Goal: Entertainment & Leisure: Consume media (video, audio)

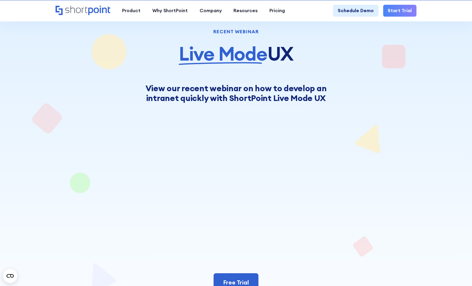
click at [221, 95] on h2 "View our recent webinar on how to develop an intranet quickly with ShortPoint L…" at bounding box center [236, 93] width 260 height 20
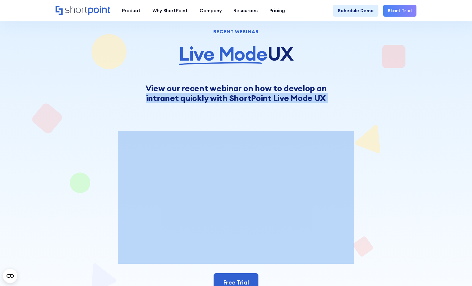
click at [221, 95] on h2 "View our recent webinar on how to develop an intranet quickly with ShortPoint L…" at bounding box center [236, 93] width 260 height 20
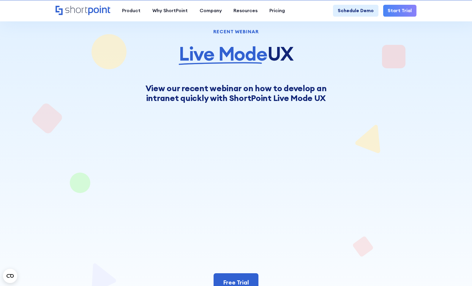
click at [191, 88] on h2 "View our recent webinar on how to develop an intranet quickly with ShortPoint L…" at bounding box center [236, 93] width 260 height 20
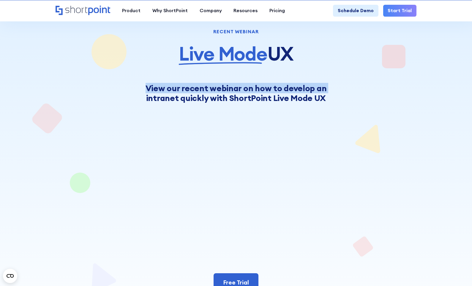
click at [191, 88] on h2 "View our recent webinar on how to develop an intranet quickly with ShortPoint L…" at bounding box center [236, 93] width 260 height 20
click at [171, 91] on h2 "View our recent webinar on how to develop an intranet quickly with ShortPoint L…" at bounding box center [236, 93] width 260 height 20
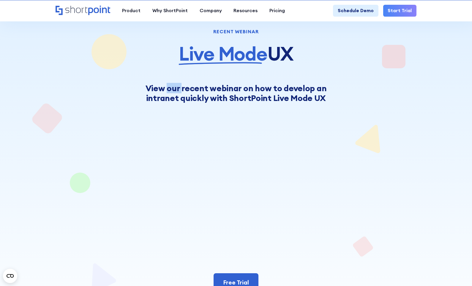
click at [171, 91] on h2 "View our recent webinar on how to develop an intranet quickly with ShortPoint L…" at bounding box center [236, 93] width 260 height 20
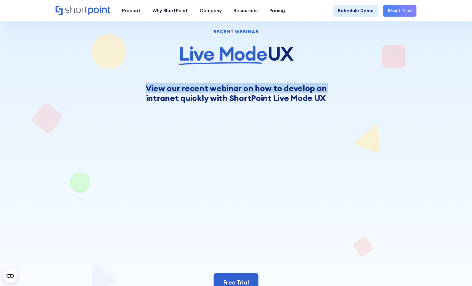
click at [171, 91] on h2 "View our recent webinar on how to develop an intranet quickly with ShortPoint L…" at bounding box center [236, 93] width 260 height 20
click at [169, 92] on h2 "View our recent webinar on how to develop an intranet quickly with ShortPoint L…" at bounding box center [236, 93] width 260 height 20
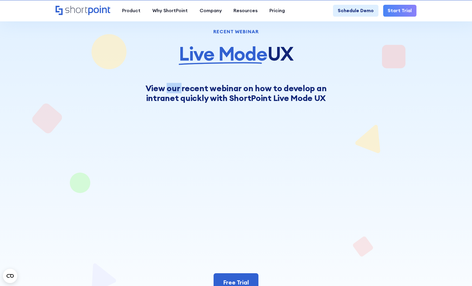
click at [169, 92] on h2 "View our recent webinar on how to develop an intranet quickly with ShortPoint L…" at bounding box center [236, 93] width 260 height 20
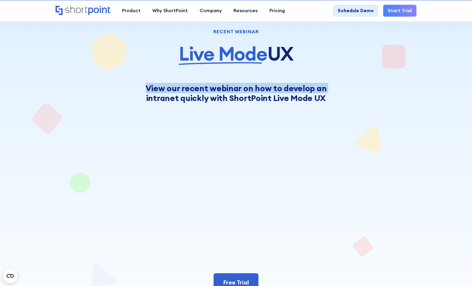
click at [169, 92] on h2 "View our recent webinar on how to develop an intranet quickly with ShortPoint L…" at bounding box center [236, 93] width 260 height 20
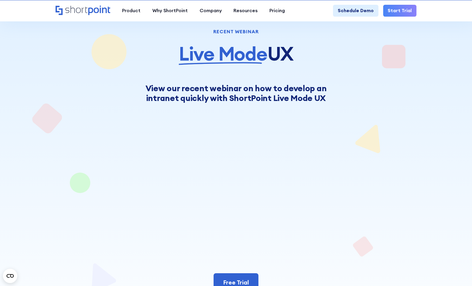
click at [193, 96] on h2 "View our recent webinar on how to develop an intranet quickly with ShortPoint L…" at bounding box center [236, 93] width 260 height 20
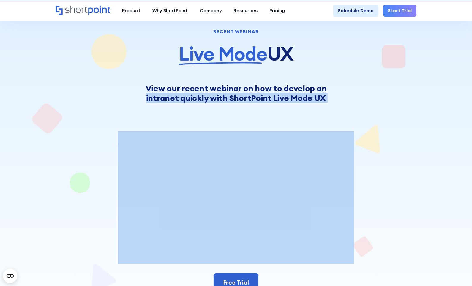
click at [193, 96] on h2 "View our recent webinar on how to develop an intranet quickly with ShortPoint L…" at bounding box center [236, 93] width 260 height 20
click at [214, 97] on h2 "View our recent webinar on how to develop an intranet quickly with ShortPoint L…" at bounding box center [236, 93] width 260 height 20
